Goal: Find specific page/section: Find specific page/section

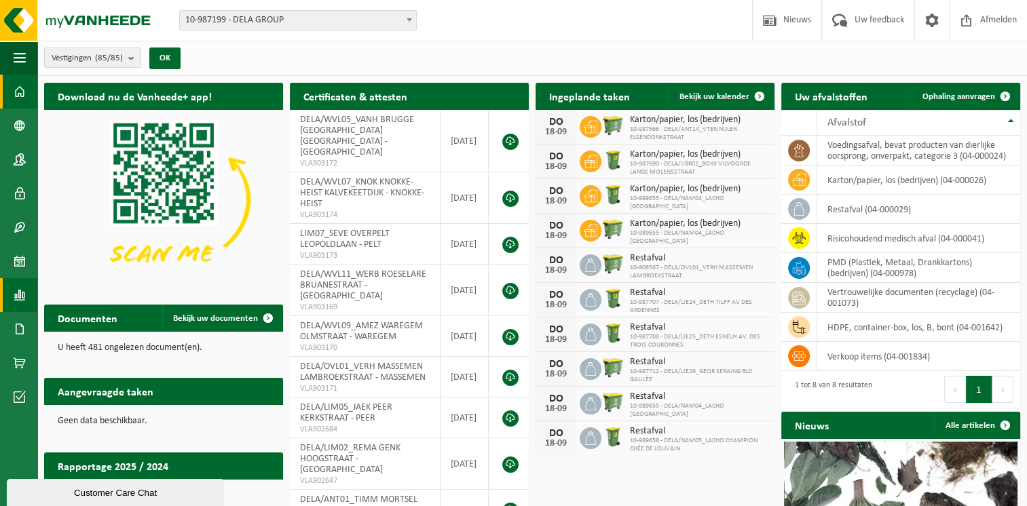
click at [18, 302] on span at bounding box center [20, 295] width 12 height 34
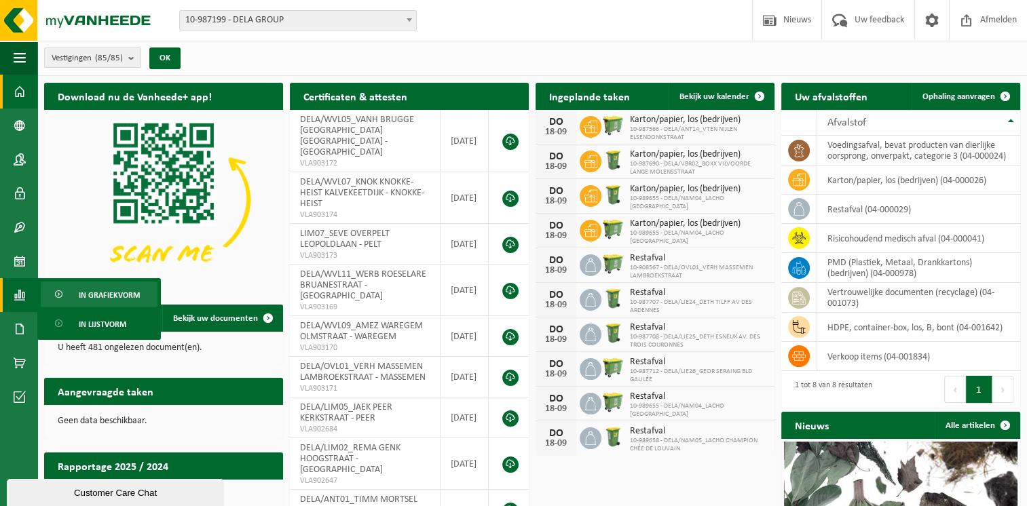
click at [105, 282] on span "In grafiekvorm" at bounding box center [109, 295] width 61 height 26
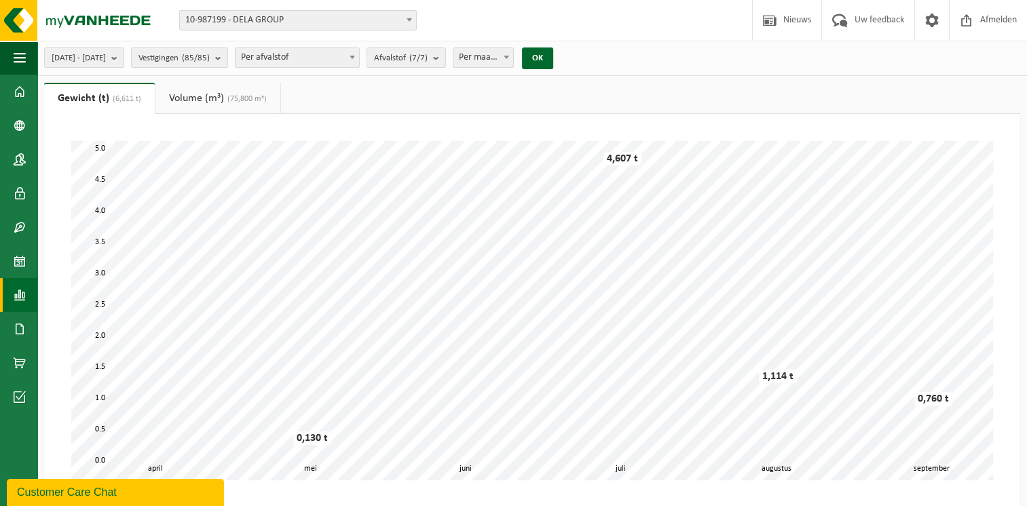
drag, startPoint x: 876, startPoint y: 496, endPoint x: 953, endPoint y: 480, distance: 78.4
click at [312, 106] on ul "Gewicht (t) (6,611 t) Volume (m³) (75,800 m³)" at bounding box center [532, 98] width 976 height 31
